Goal: Transaction & Acquisition: Purchase product/service

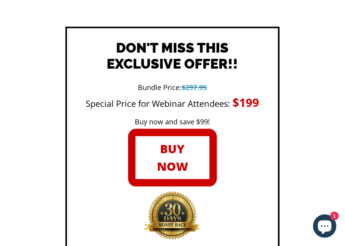
scroll to position [2482, 0]
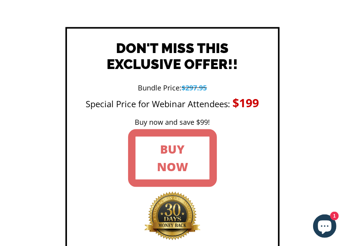
click at [180, 133] on link "BUY NOW" at bounding box center [172, 158] width 89 height 58
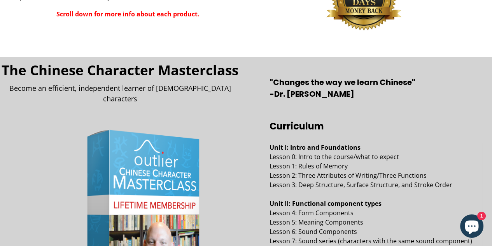
scroll to position [0, 0]
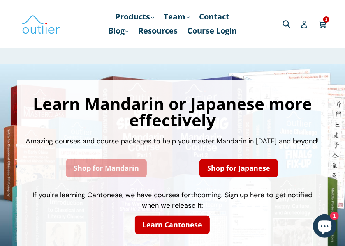
click at [99, 172] on link "Shop for Mandarin" at bounding box center [106, 168] width 81 height 18
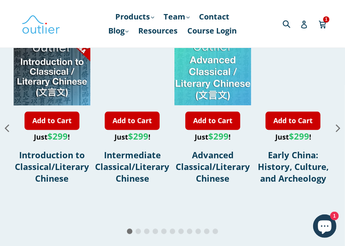
scroll to position [935, 0]
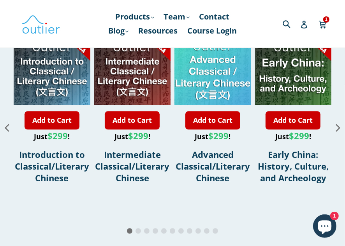
click at [340, 120] on icon "Next slide" at bounding box center [338, 127] width 14 height 14
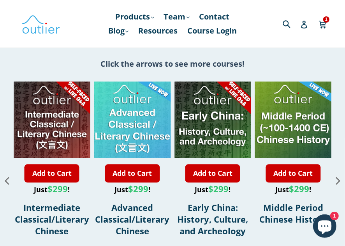
scroll to position [880, 0]
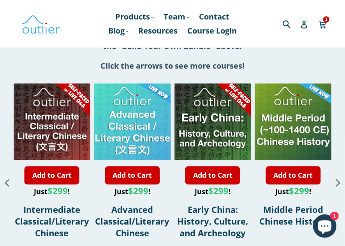
click at [336, 177] on icon "Next slide" at bounding box center [338, 182] width 14 height 14
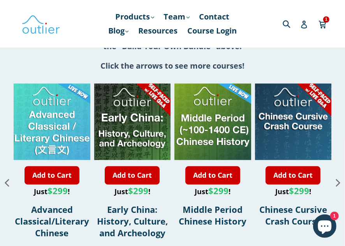
click at [336, 177] on icon "Next slide" at bounding box center [338, 182] width 14 height 14
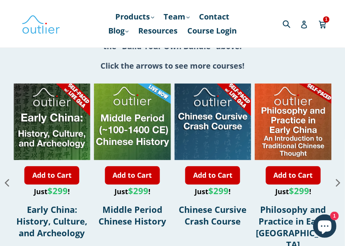
click at [336, 177] on icon "Next slide" at bounding box center [338, 182] width 14 height 14
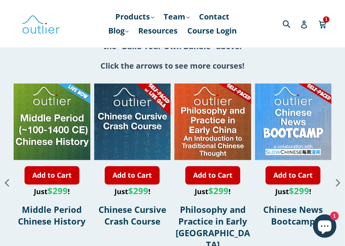
click at [336, 177] on icon "Next slide" at bounding box center [338, 182] width 14 height 14
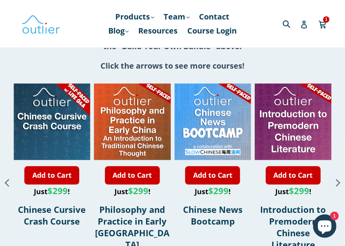
click at [336, 177] on icon "Next slide" at bounding box center [338, 182] width 14 height 14
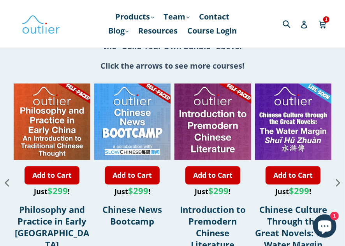
click at [336, 177] on icon "Next slide" at bounding box center [338, 182] width 14 height 14
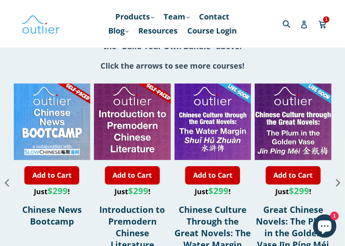
click at [336, 177] on icon "Next slide" at bounding box center [338, 182] width 14 height 14
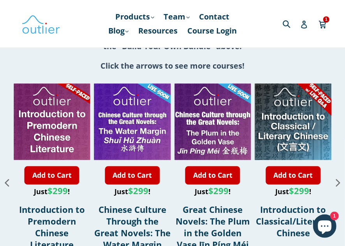
click at [336, 177] on icon "Next slide" at bounding box center [338, 182] width 14 height 14
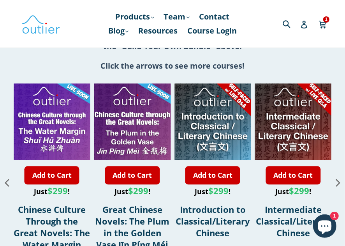
click at [336, 177] on icon "Next slide" at bounding box center [338, 182] width 14 height 14
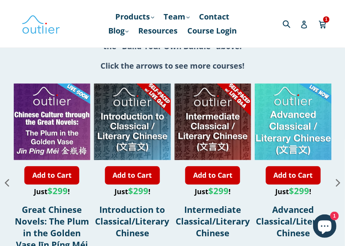
click at [336, 177] on icon "Next slide" at bounding box center [338, 182] width 14 height 14
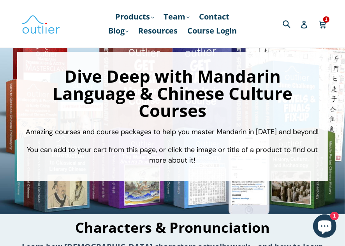
scroll to position [0, 0]
